Goal: Communication & Community: Answer question/provide support

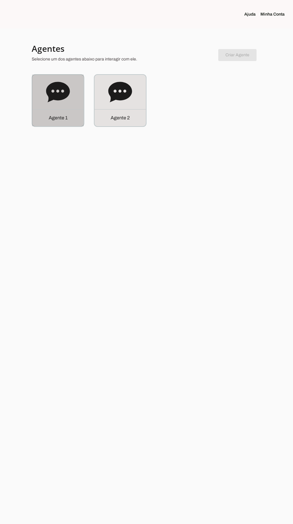
click at [59, 105] on div "Agente 1" at bounding box center [58, 101] width 52 height 52
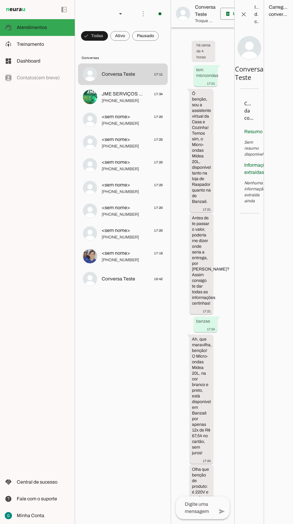
scroll to position [1404, 0]
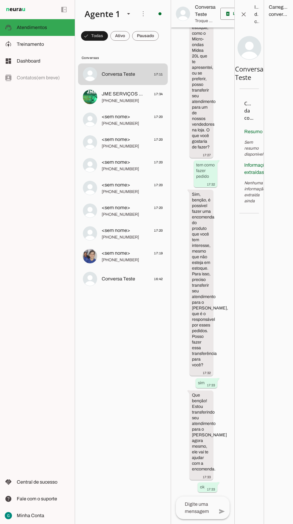
click at [126, 102] on span "[PHONE_NUMBER]" at bounding box center [132, 101] width 61 height 6
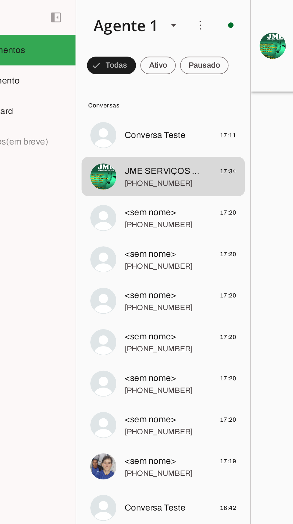
click at [115, 14] on div "Agente 1" at bounding box center [100, 14] width 40 height 20
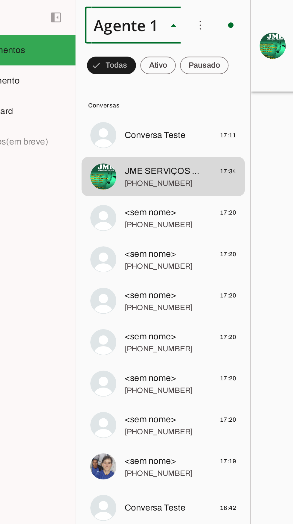
click at [165, 42] on slot at bounding box center [188, 38] width 46 height 7
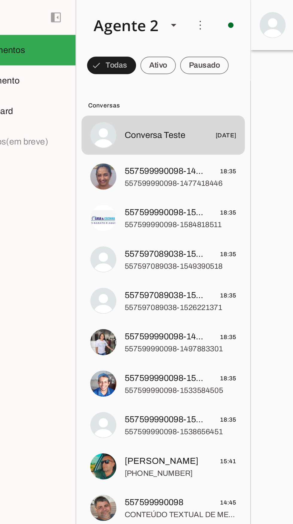
click at [126, 207] on span "557599990098-1533584505" at bounding box center [124, 207] width 44 height 7
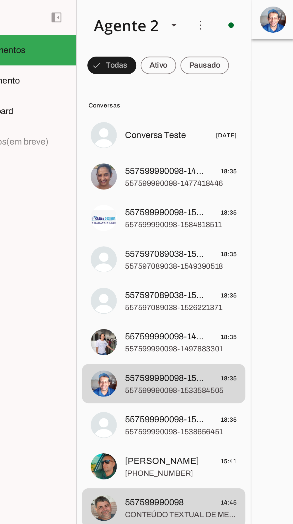
click at [128, 192] on span "557599990098-1497883301" at bounding box center [132, 192] width 61 height 6
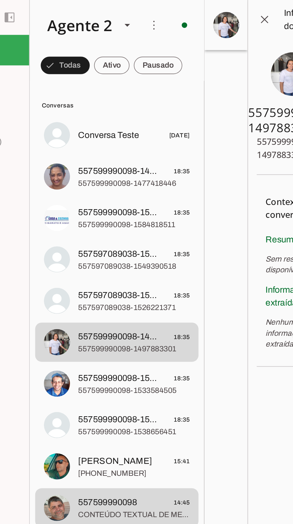
click at [132, 172] on span "557597089038-1526221371" at bounding box center [132, 169] width 61 height 6
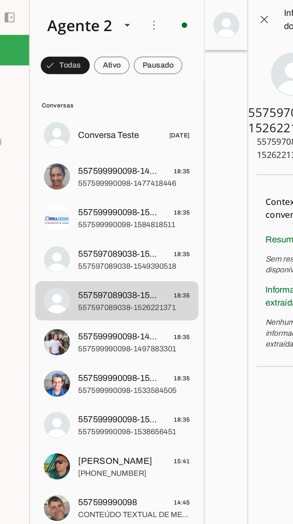
click at [123, 120] on span "557599990098-1584818511 18:35" at bounding box center [132, 116] width 61 height 7
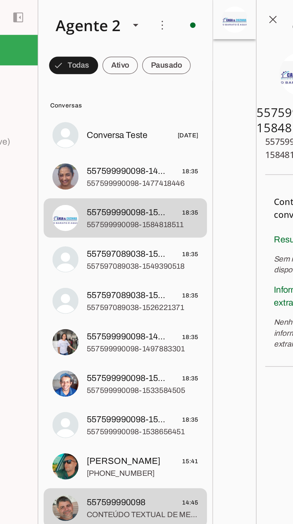
click at [129, 102] on span "557599990098-1477418446" at bounding box center [132, 101] width 61 height 6
